Goal: Transaction & Acquisition: Purchase product/service

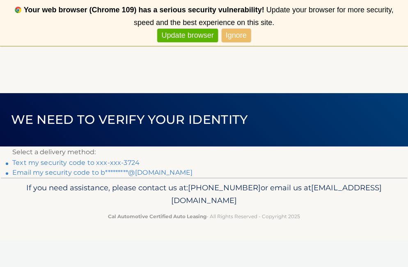
click at [19, 162] on link "Text my security code to xxx-xxx-3724" at bounding box center [75, 163] width 127 height 8
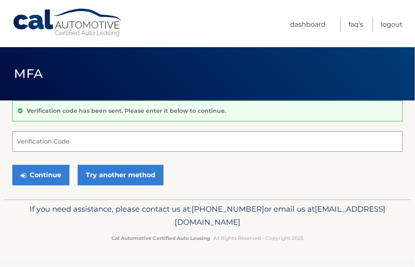
click at [25, 144] on input "Verification Code" at bounding box center [207, 141] width 390 height 21
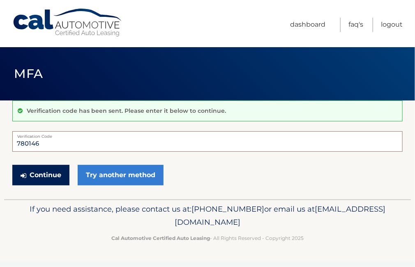
type input "780146"
click at [42, 171] on button "Continue" at bounding box center [40, 175] width 57 height 21
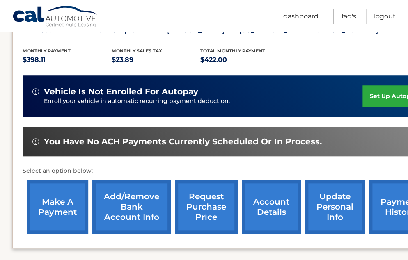
scroll to position [164, 0]
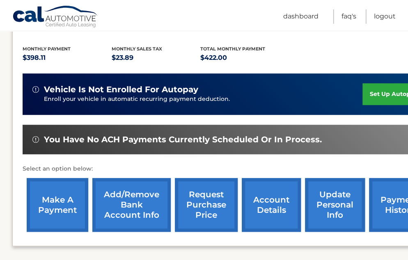
click at [57, 203] on link "make a payment" at bounding box center [58, 205] width 62 height 54
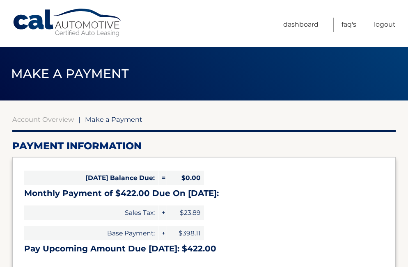
select select "NDY0MTY5ZDEtMGExYy00YTYxLTkyNWItMGQ0YjE1OTgwMzg2"
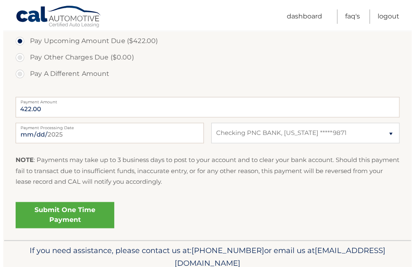
scroll to position [312, 0]
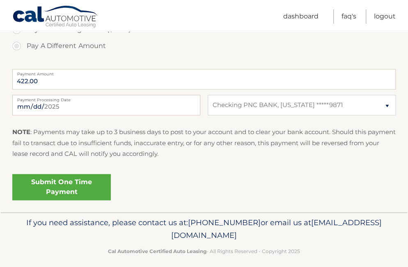
click at [57, 184] on link "Submit One Time Payment" at bounding box center [61, 187] width 99 height 26
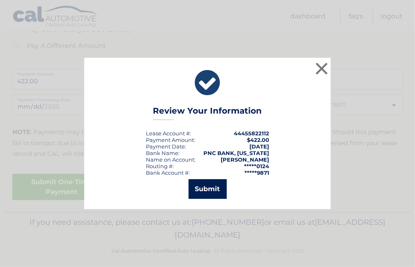
click at [210, 189] on button "Submit" at bounding box center [207, 189] width 38 height 20
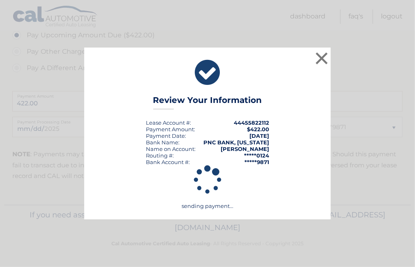
scroll to position [289, 0]
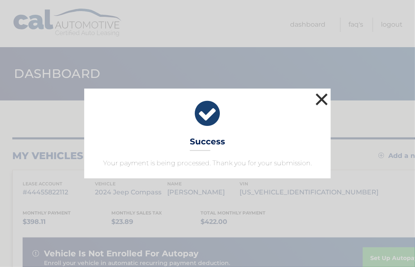
drag, startPoint x: 320, startPoint y: 95, endPoint x: 324, endPoint y: 98, distance: 4.4
click at [322, 96] on button "×" at bounding box center [321, 99] width 16 height 16
